Goal: Task Accomplishment & Management: Use online tool/utility

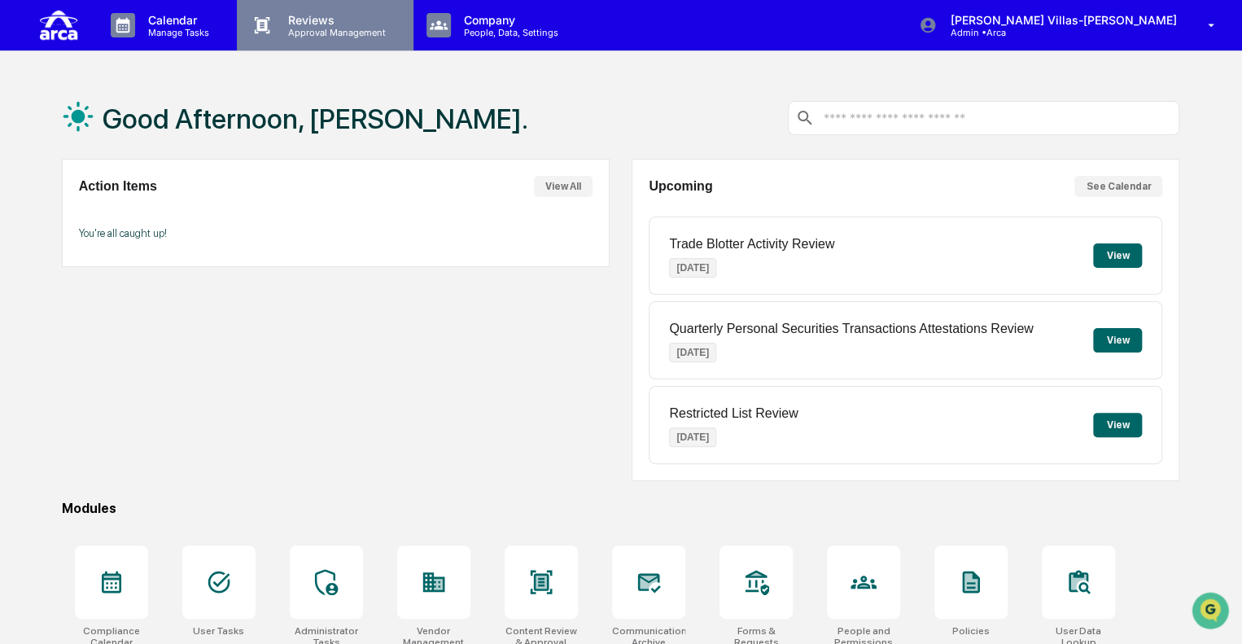
click at [308, 23] on p "Reviews" at bounding box center [334, 20] width 119 height 14
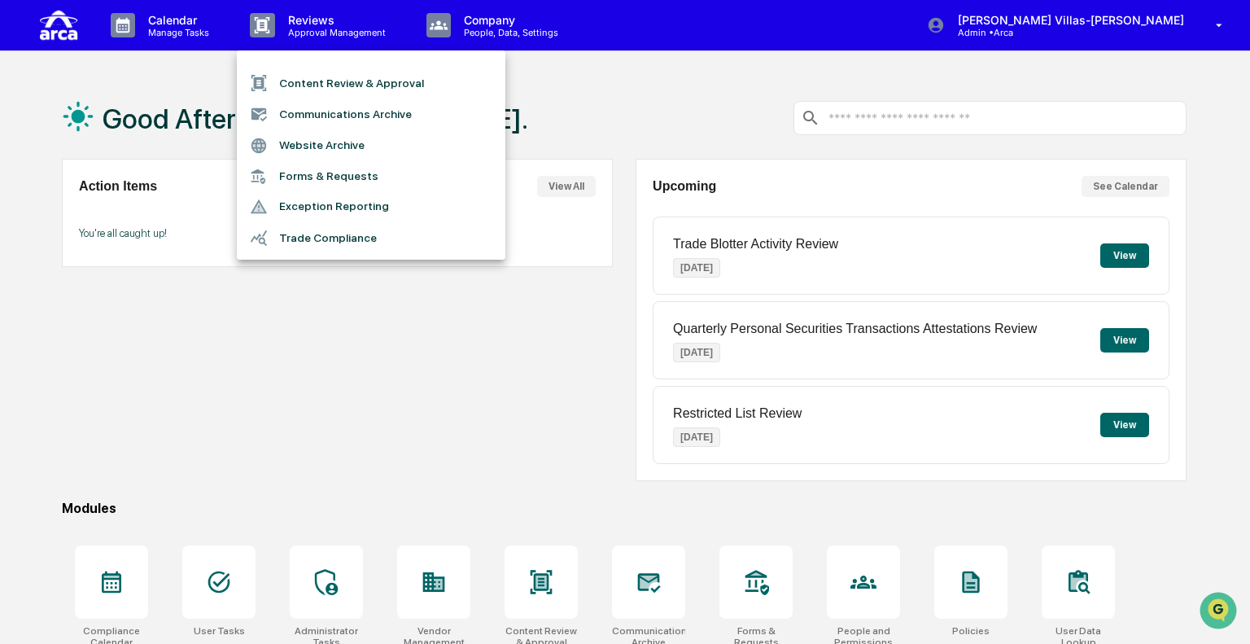
click at [309, 78] on li "Content Review & Approval" at bounding box center [371, 83] width 268 height 31
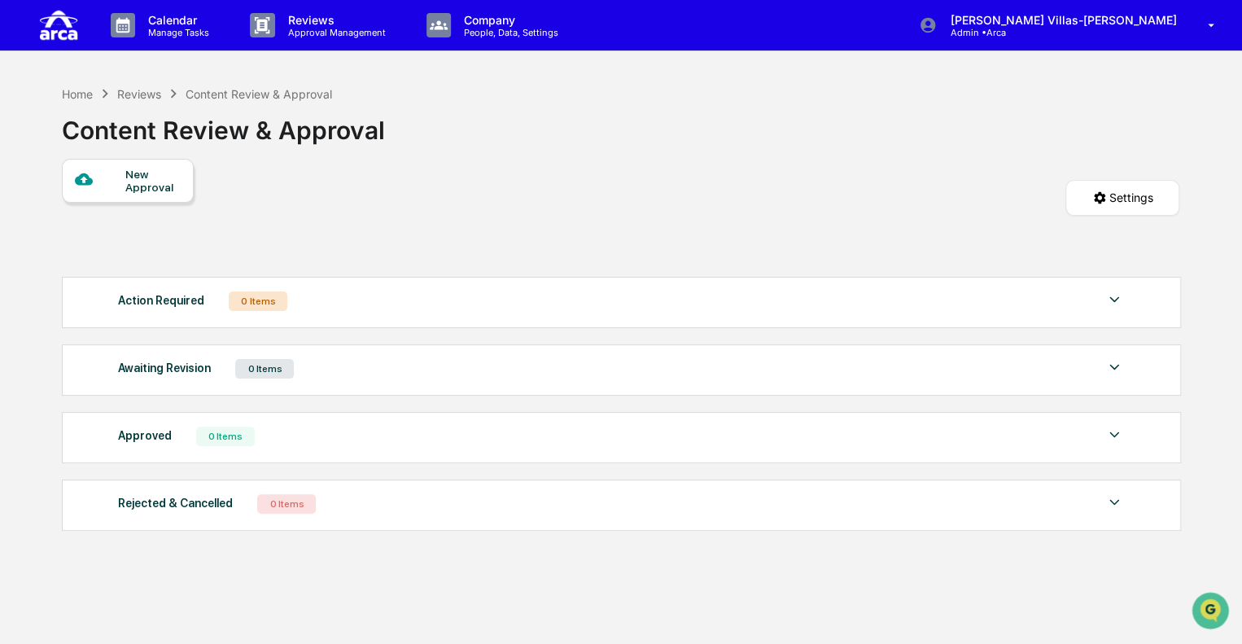
click at [154, 188] on div "New Approval" at bounding box center [152, 181] width 55 height 26
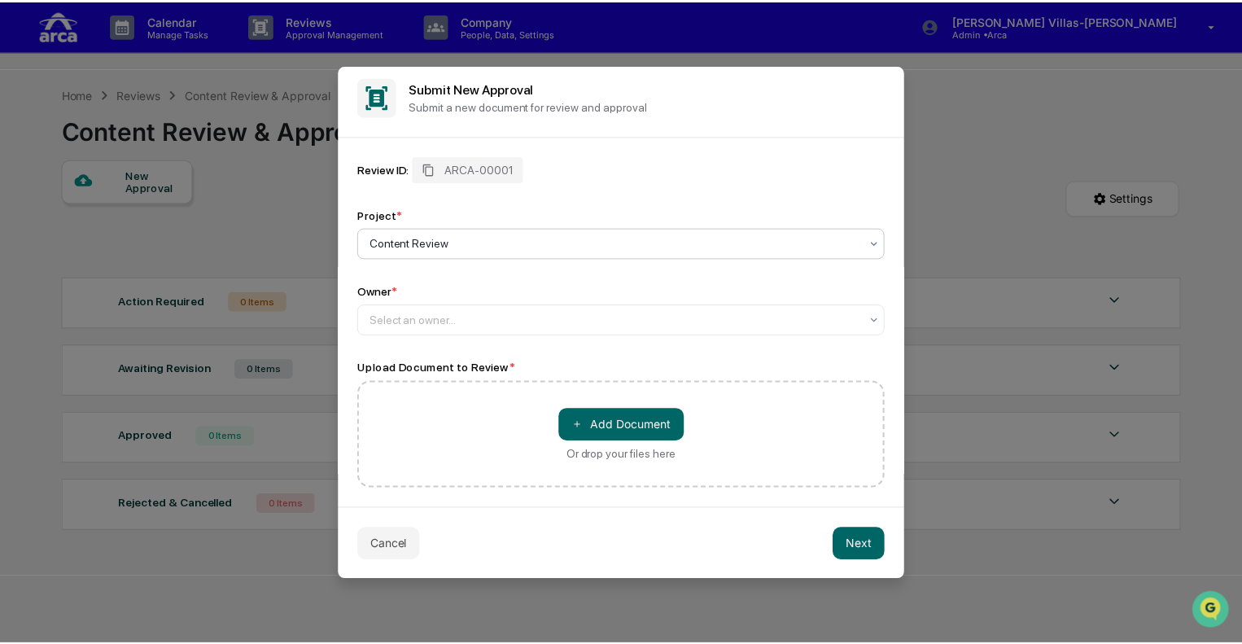
scroll to position [10, 0]
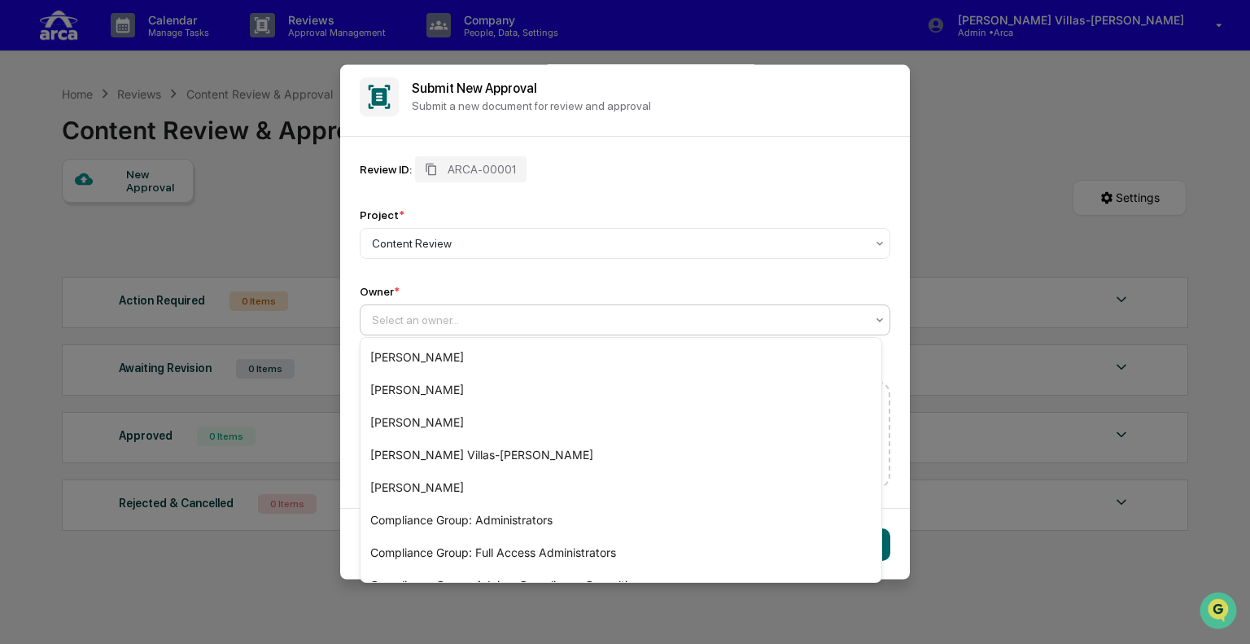
click at [503, 320] on div at bounding box center [618, 319] width 493 height 16
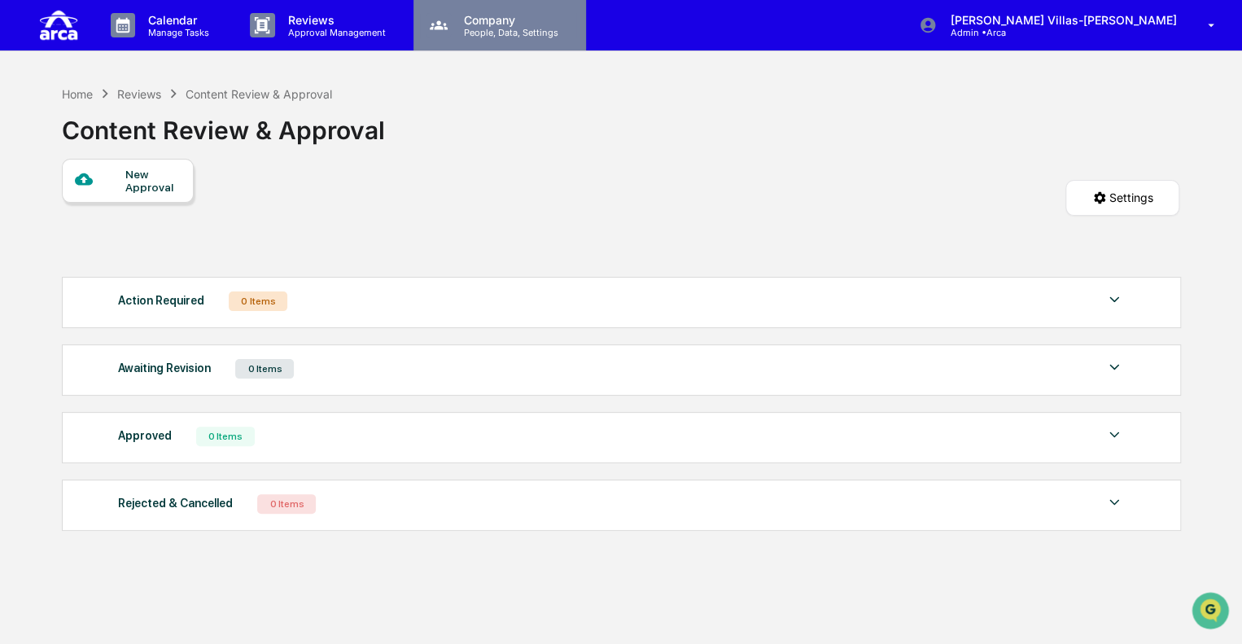
click at [515, 33] on p "People, Data, Settings" at bounding box center [509, 32] width 116 height 11
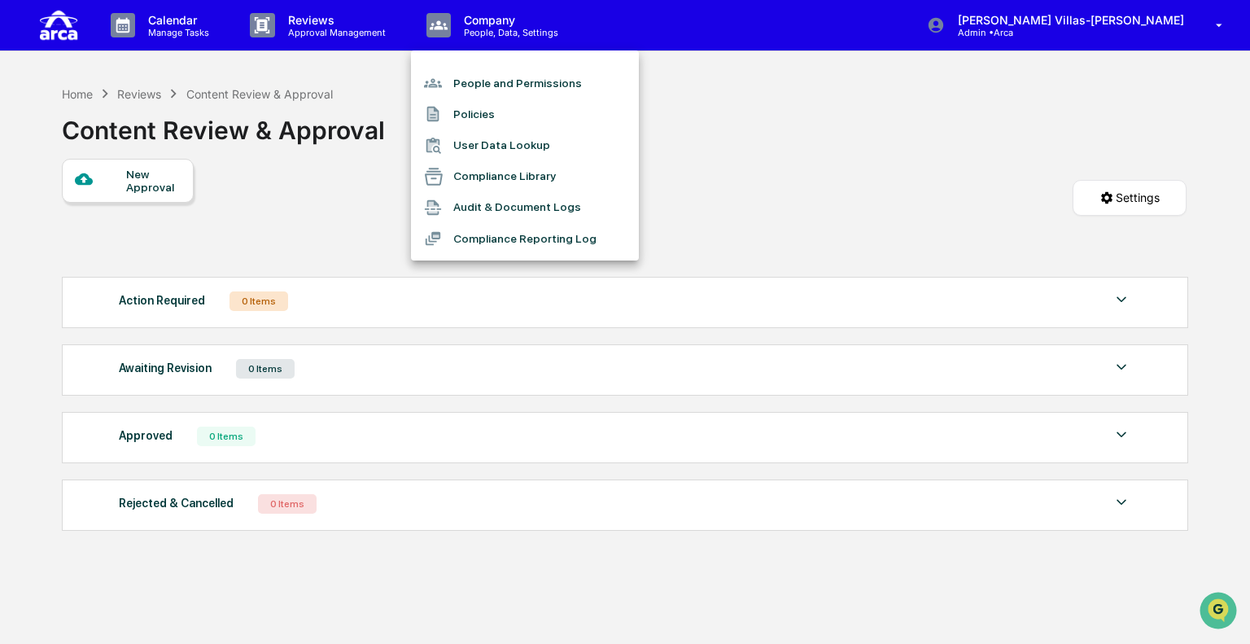
click at [314, 20] on div at bounding box center [625, 322] width 1250 height 644
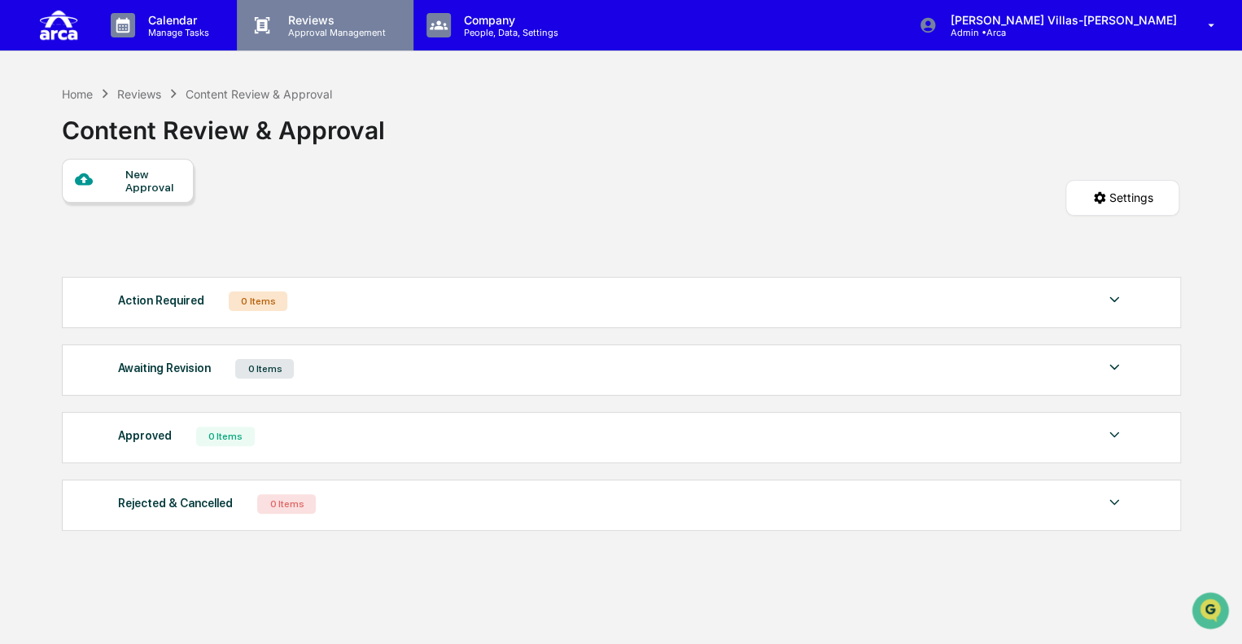
click at [309, 24] on p "Reviews" at bounding box center [334, 20] width 119 height 14
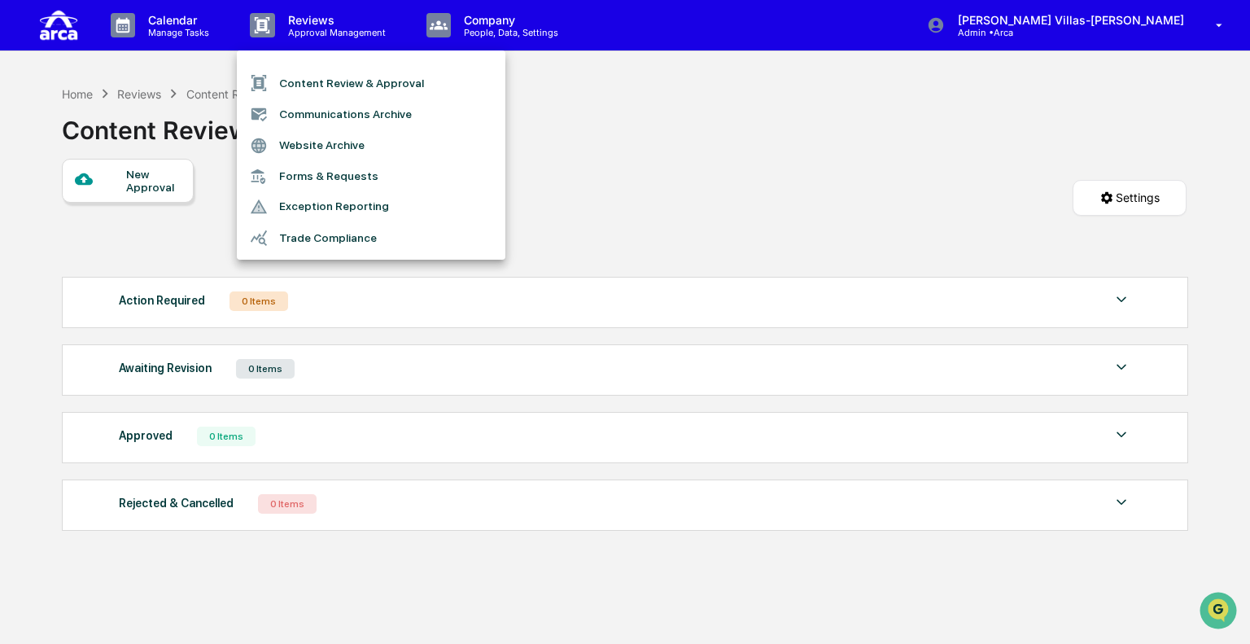
click at [342, 111] on li "Communications Archive" at bounding box center [371, 113] width 268 height 31
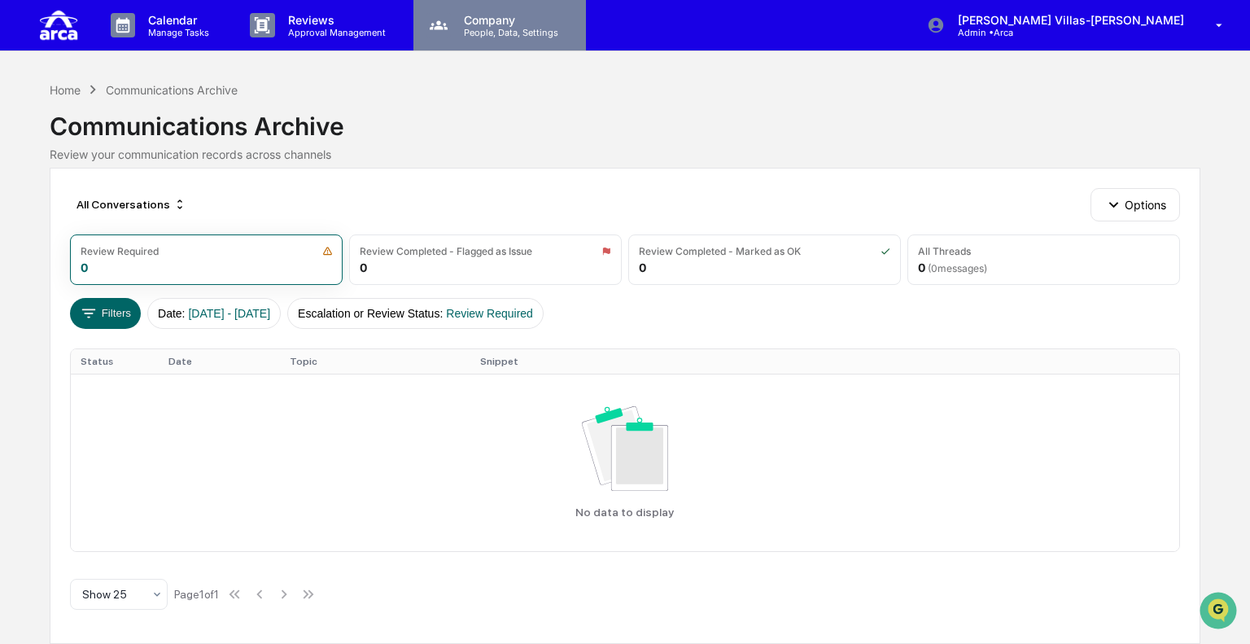
click at [487, 25] on p "Company" at bounding box center [509, 20] width 116 height 14
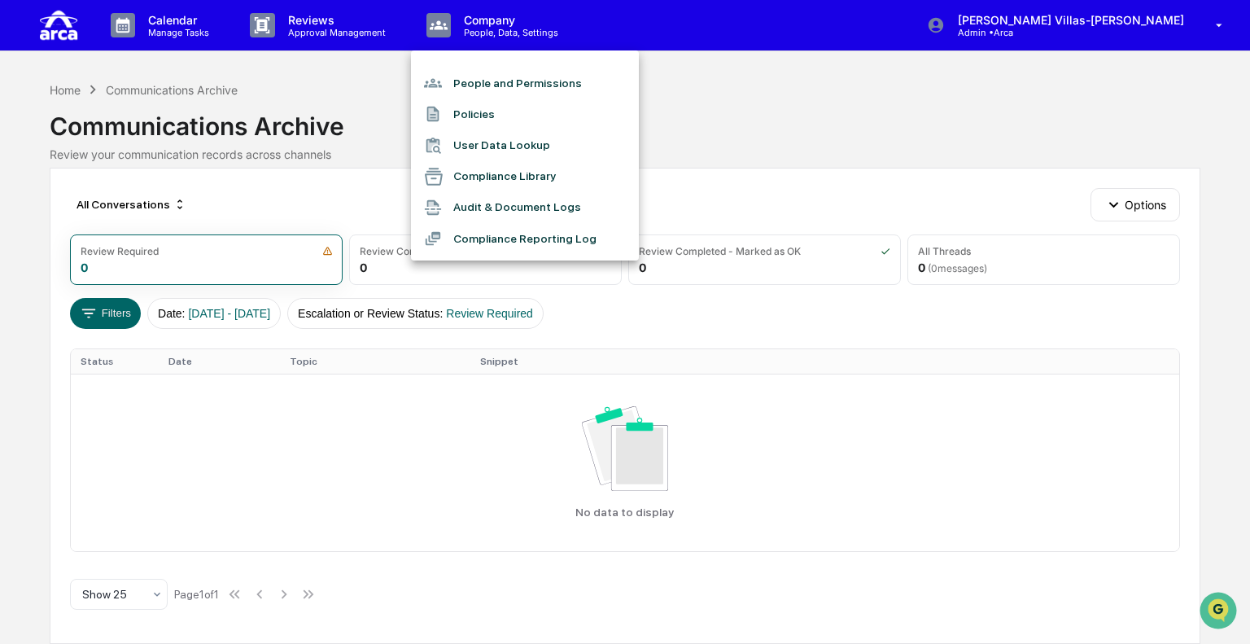
click at [311, 24] on div at bounding box center [625, 322] width 1250 height 644
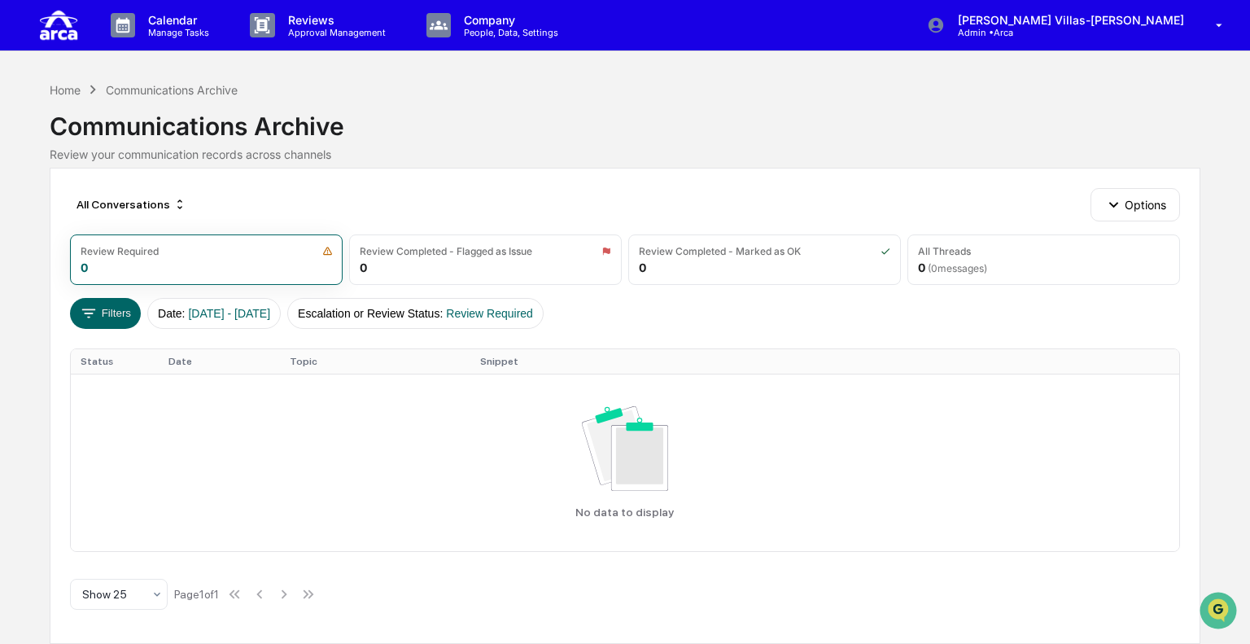
click at [311, 24] on p "Reviews" at bounding box center [334, 20] width 119 height 14
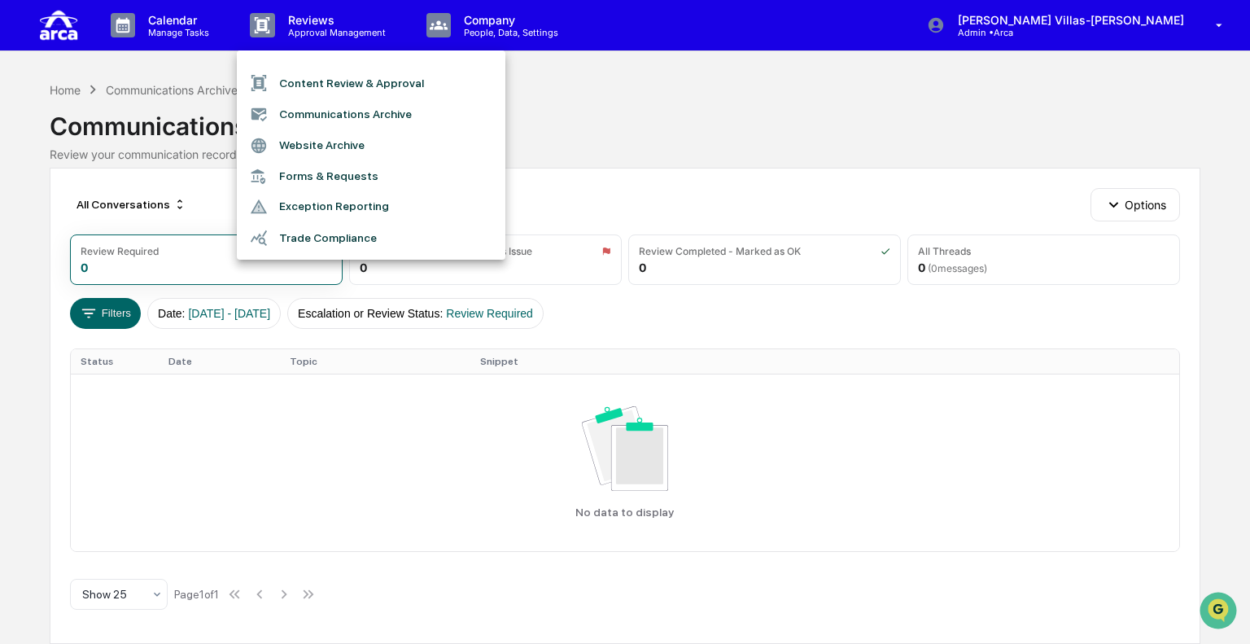
click at [309, 81] on li "Content Review & Approval" at bounding box center [371, 83] width 268 height 31
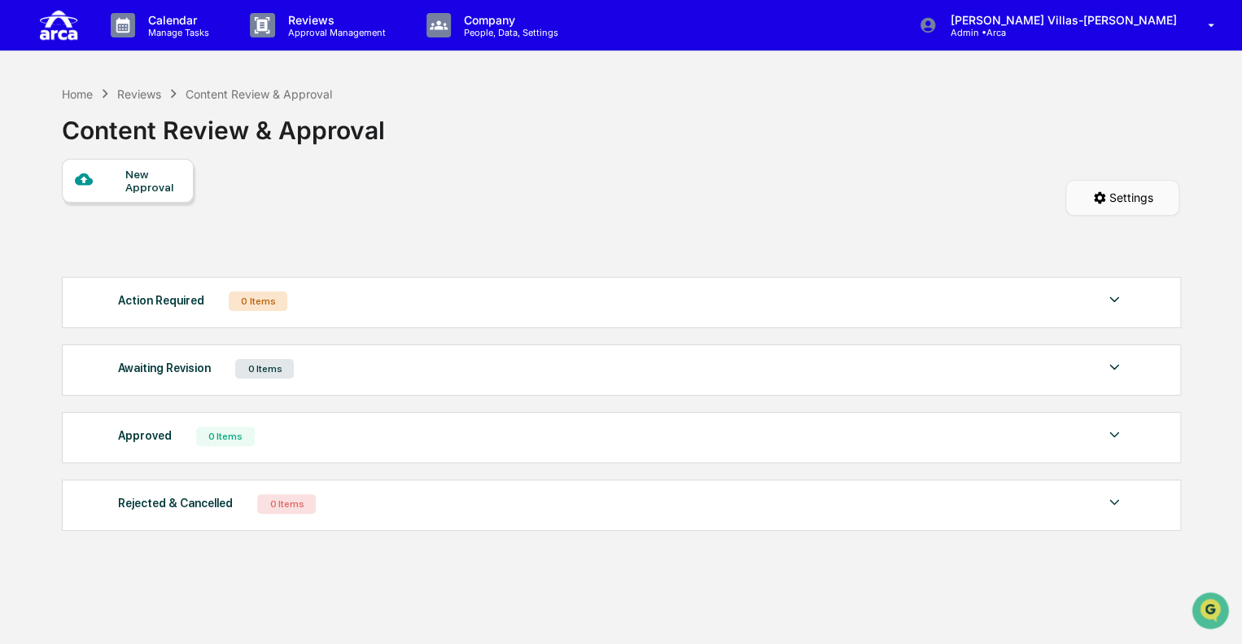
click at [1107, 204] on html "Calendar Manage Tasks Reviews Approval Management Company People, Data, Setting…" at bounding box center [621, 322] width 1242 height 644
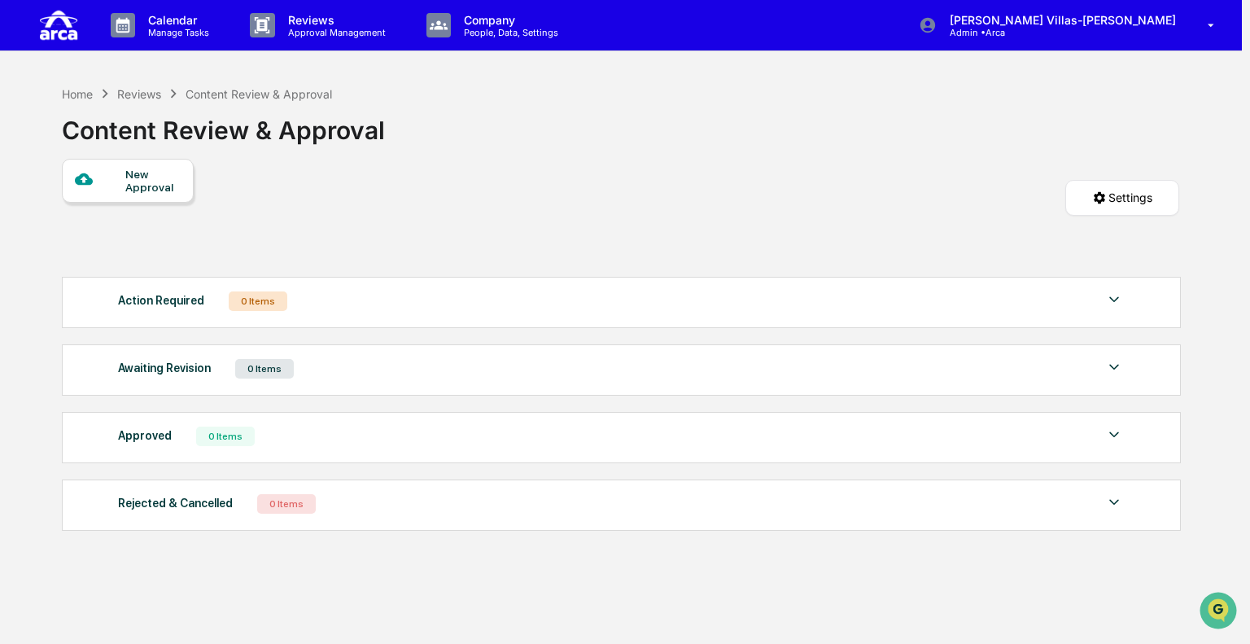
click at [325, 207] on html "Calendar Manage Tasks Reviews Approval Management Company People, Data, Setting…" at bounding box center [625, 322] width 1250 height 644
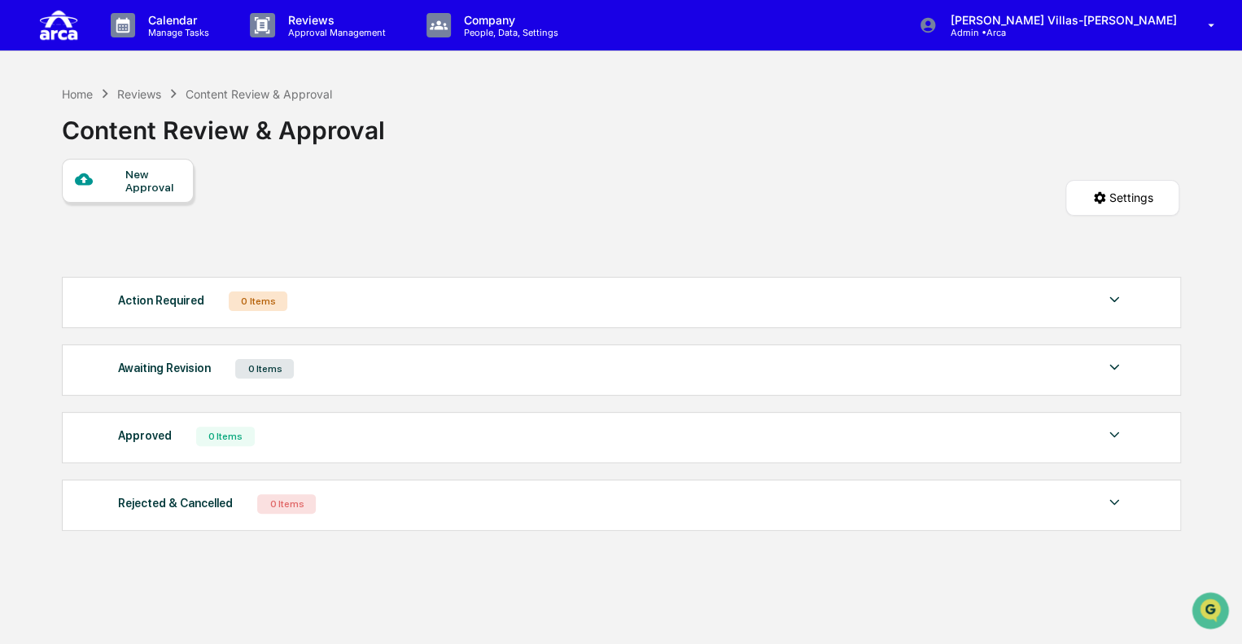
click at [1122, 302] on img at bounding box center [1114, 300] width 20 height 20
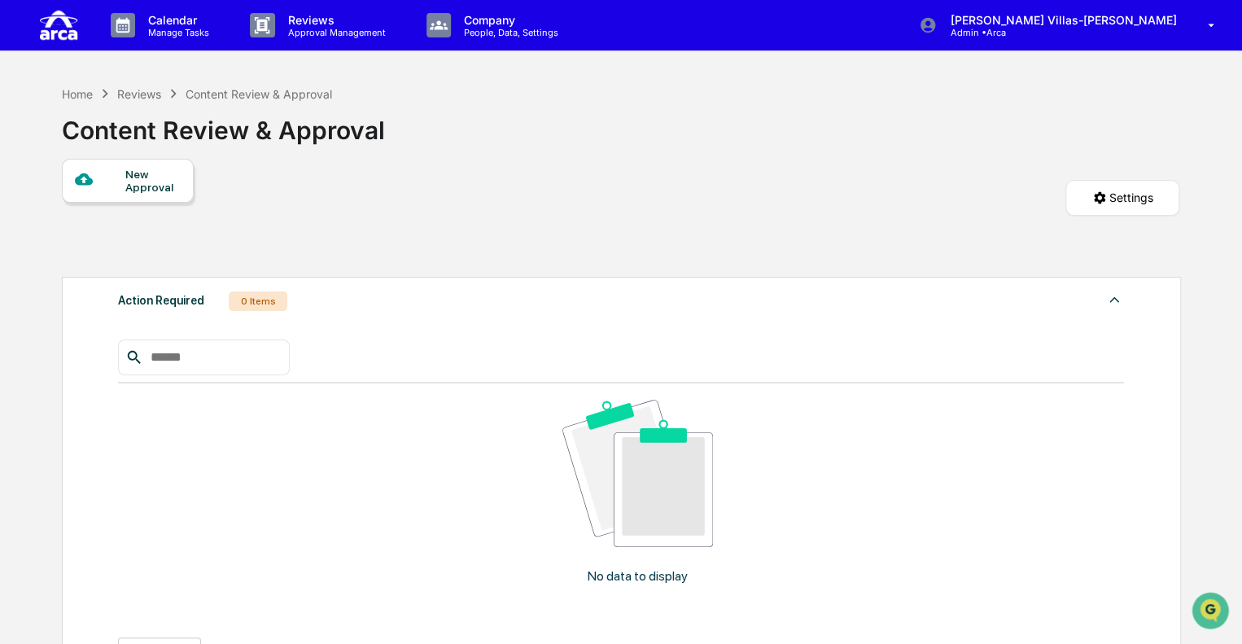
click at [1122, 302] on img at bounding box center [1114, 300] width 20 height 20
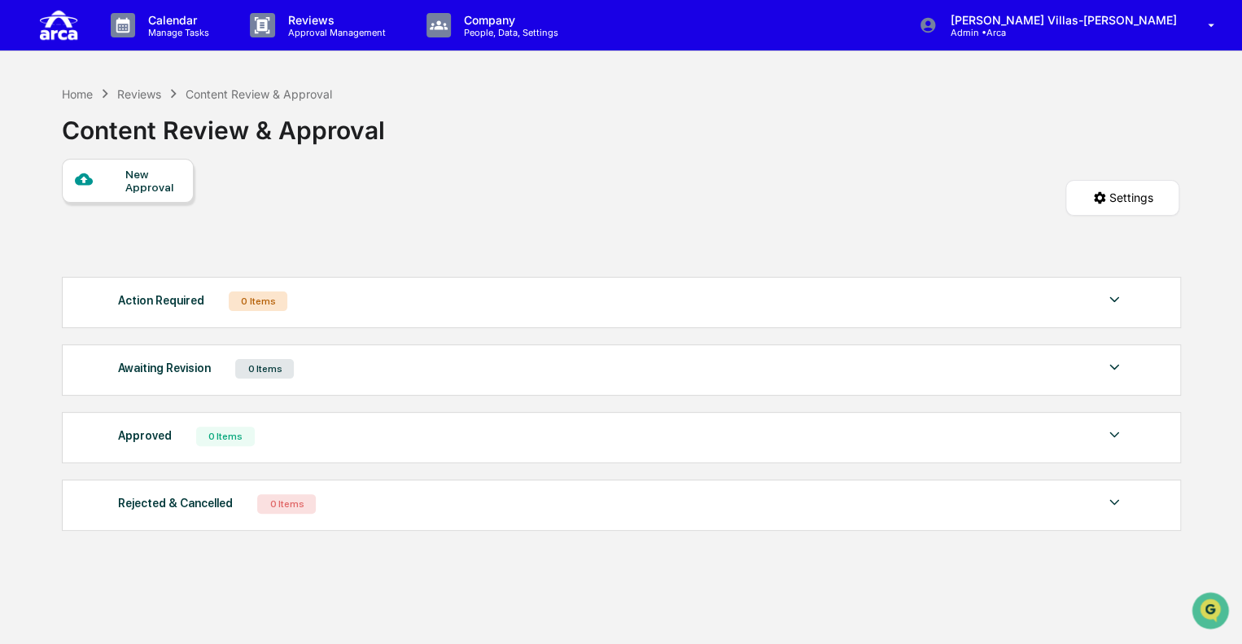
click at [530, 196] on div "New Approval Settings" at bounding box center [620, 214] width 1117 height 110
click at [156, 189] on div "New Approval" at bounding box center [152, 181] width 55 height 26
